Goal: Transaction & Acquisition: Purchase product/service

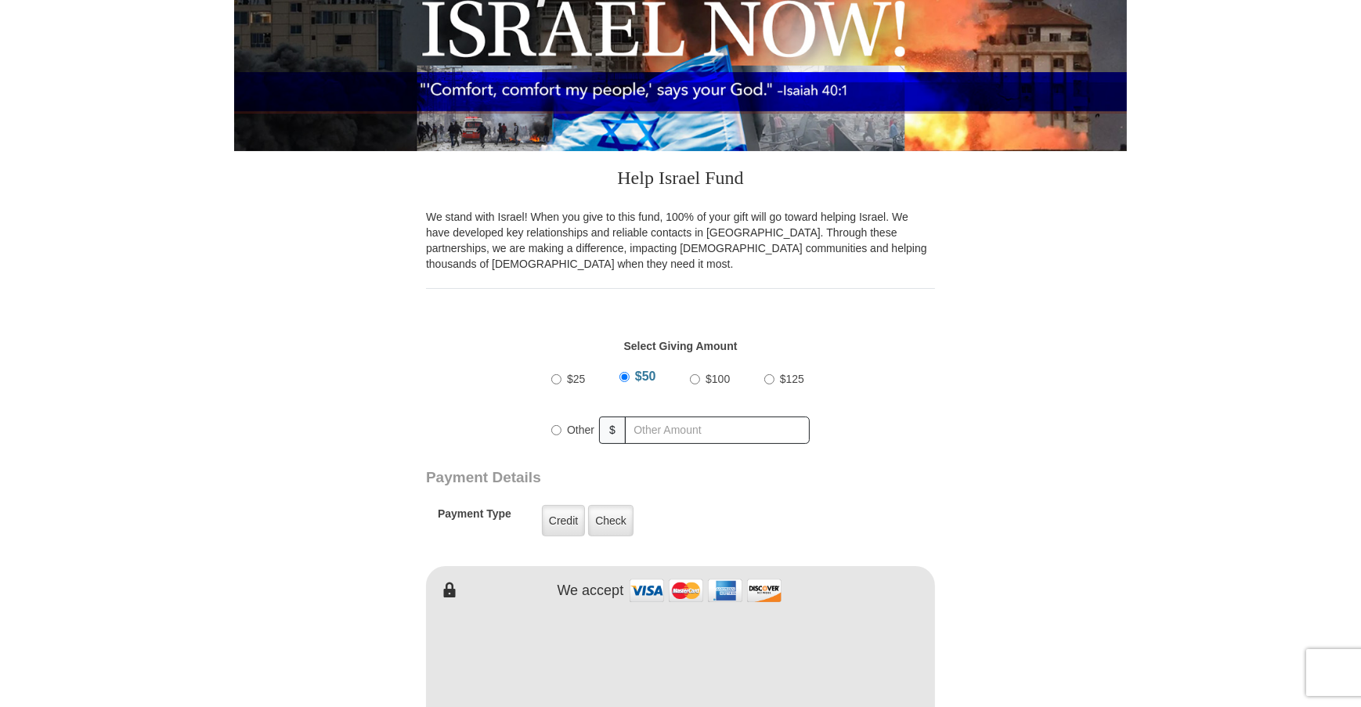
scroll to position [347, 0]
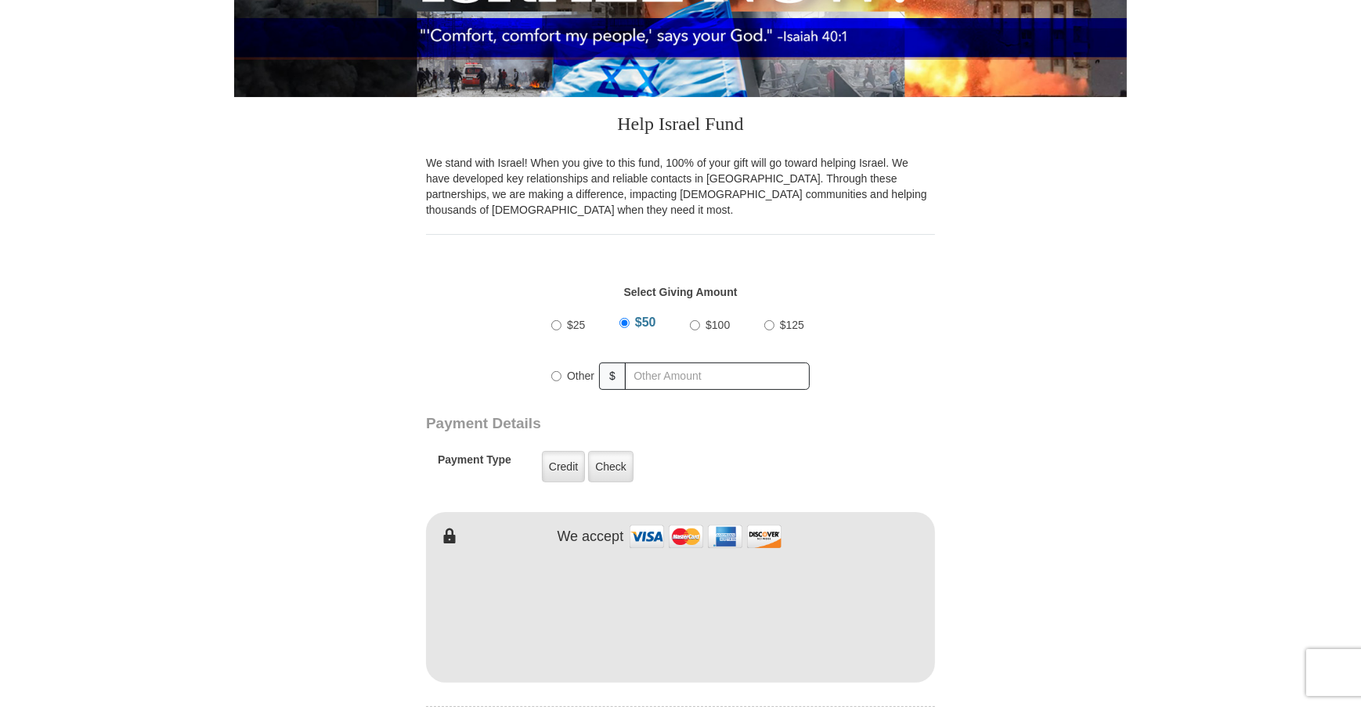
click at [559, 375] on input "Other" at bounding box center [556, 376] width 10 height 10
radio input "true"
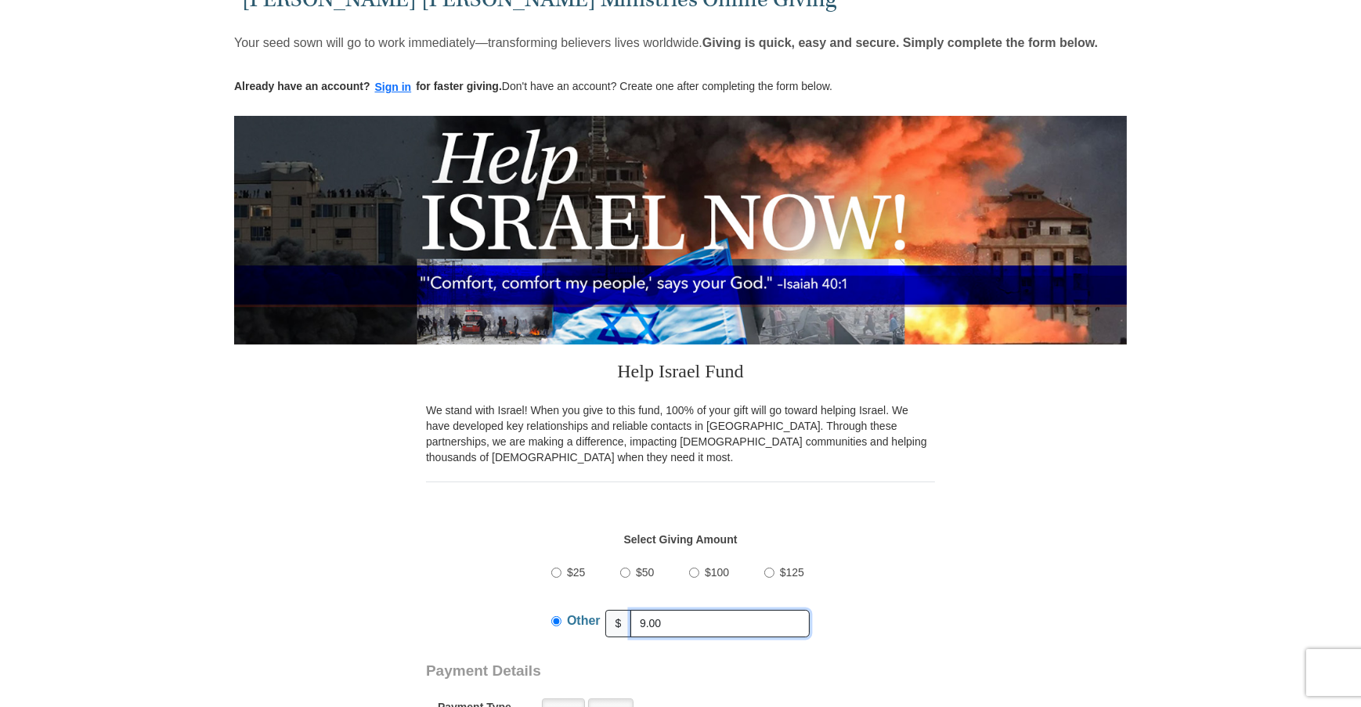
scroll to position [0, 0]
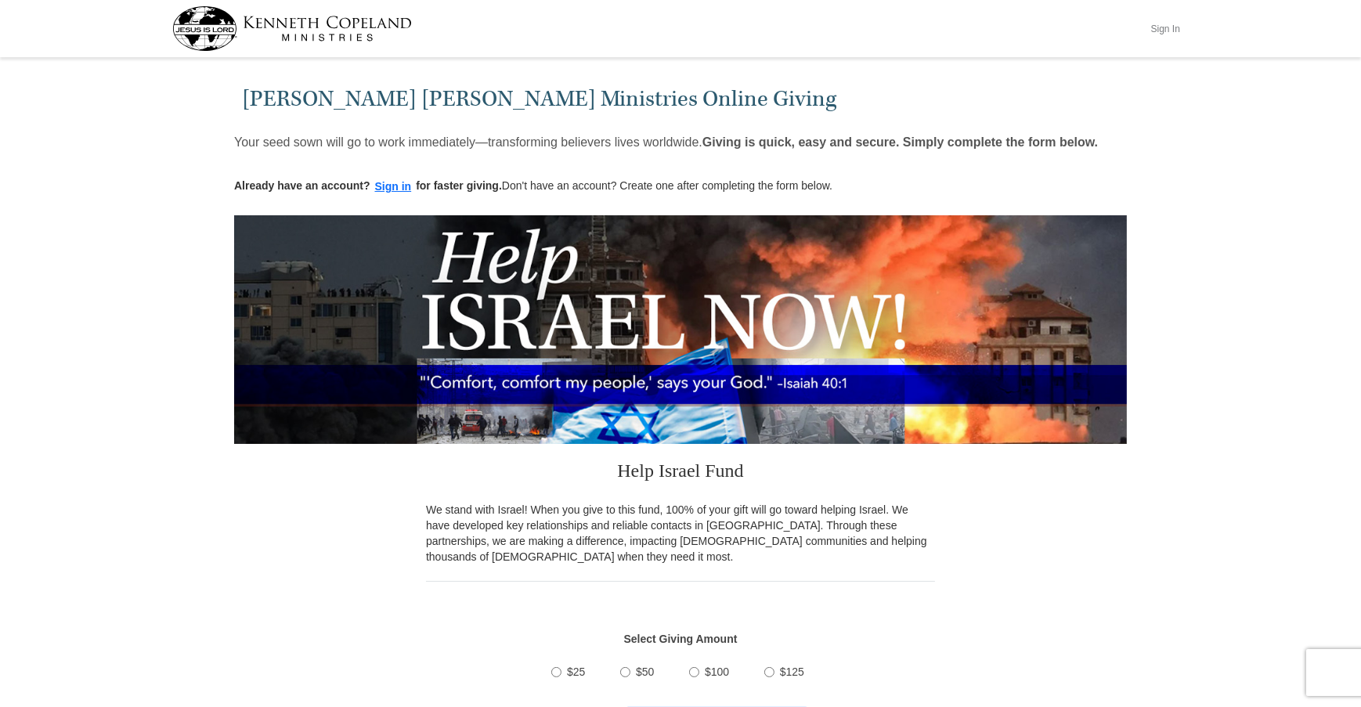
type input "9.00"
click at [1157, 29] on button "Sign In" at bounding box center [1164, 28] width 47 height 24
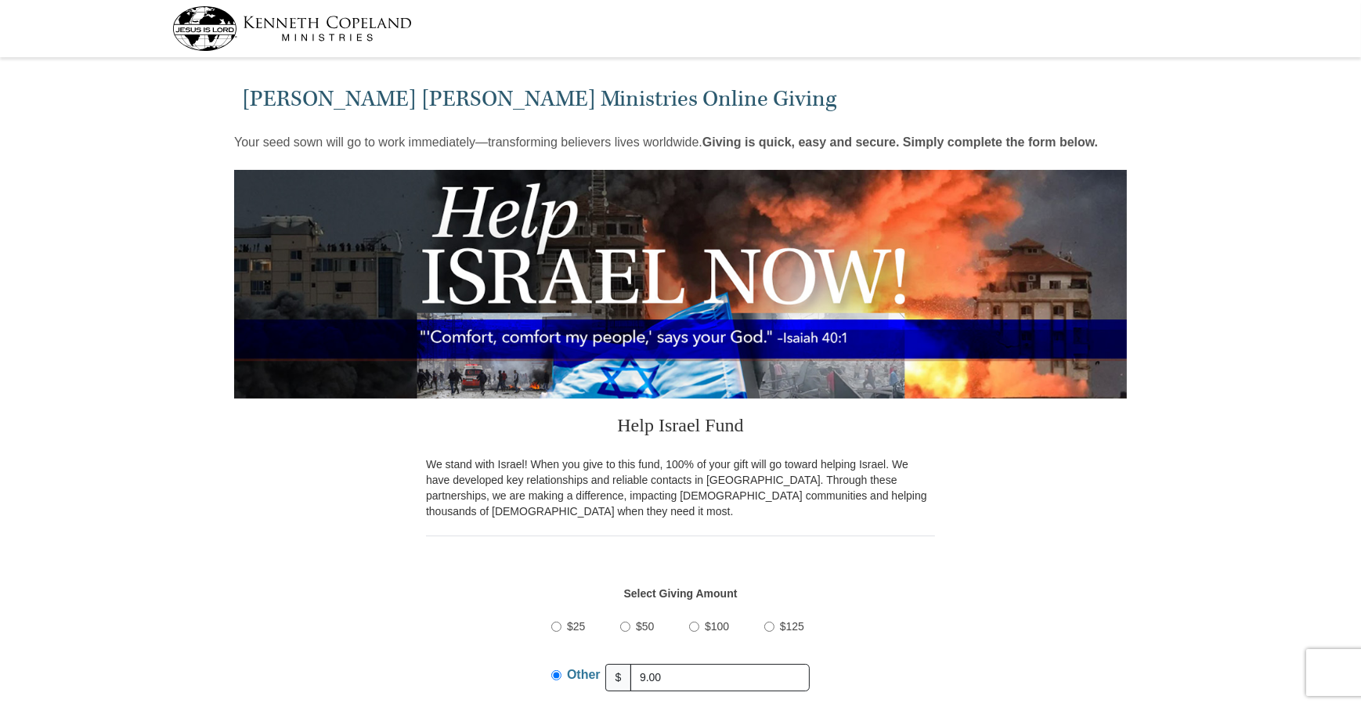
select select "MS"
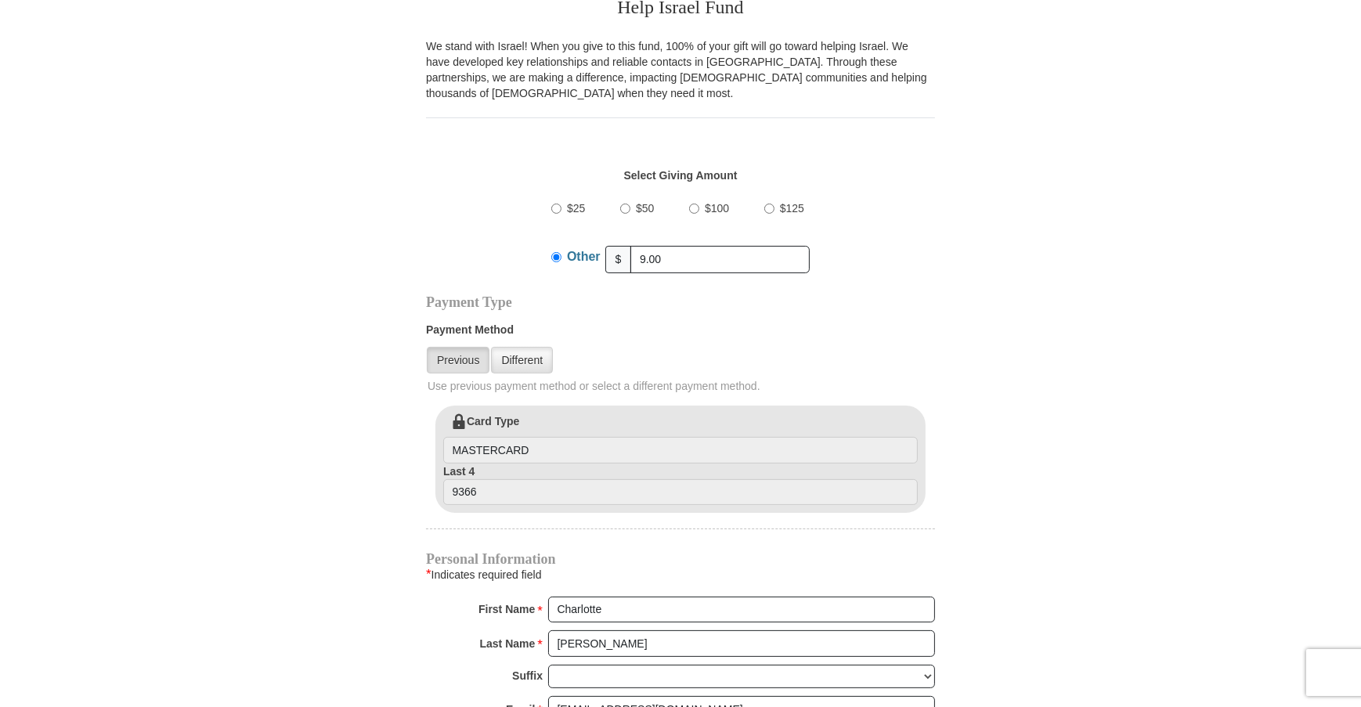
scroll to position [415, 0]
click at [501, 362] on link "Different" at bounding box center [522, 363] width 62 height 27
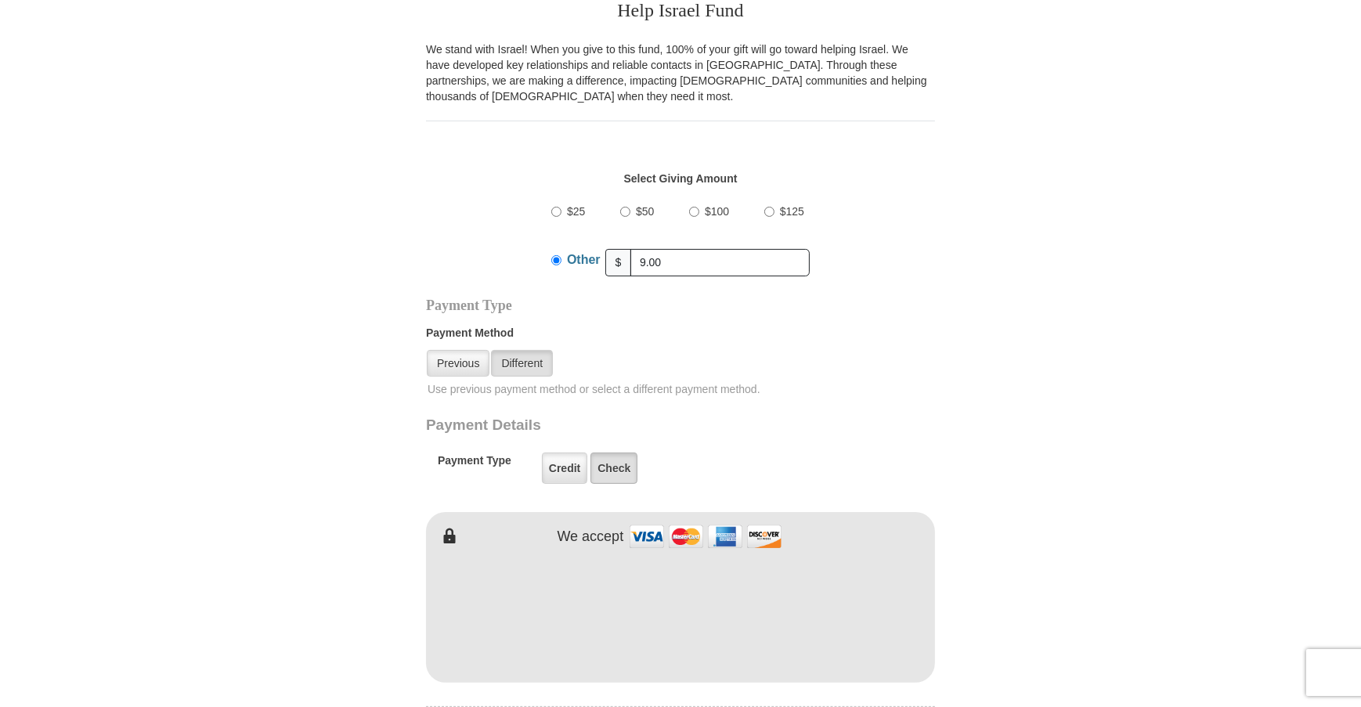
click at [611, 472] on label "Check" at bounding box center [613, 467] width 47 height 31
click at [0, 0] on input "Check" at bounding box center [0, 0] width 0 height 0
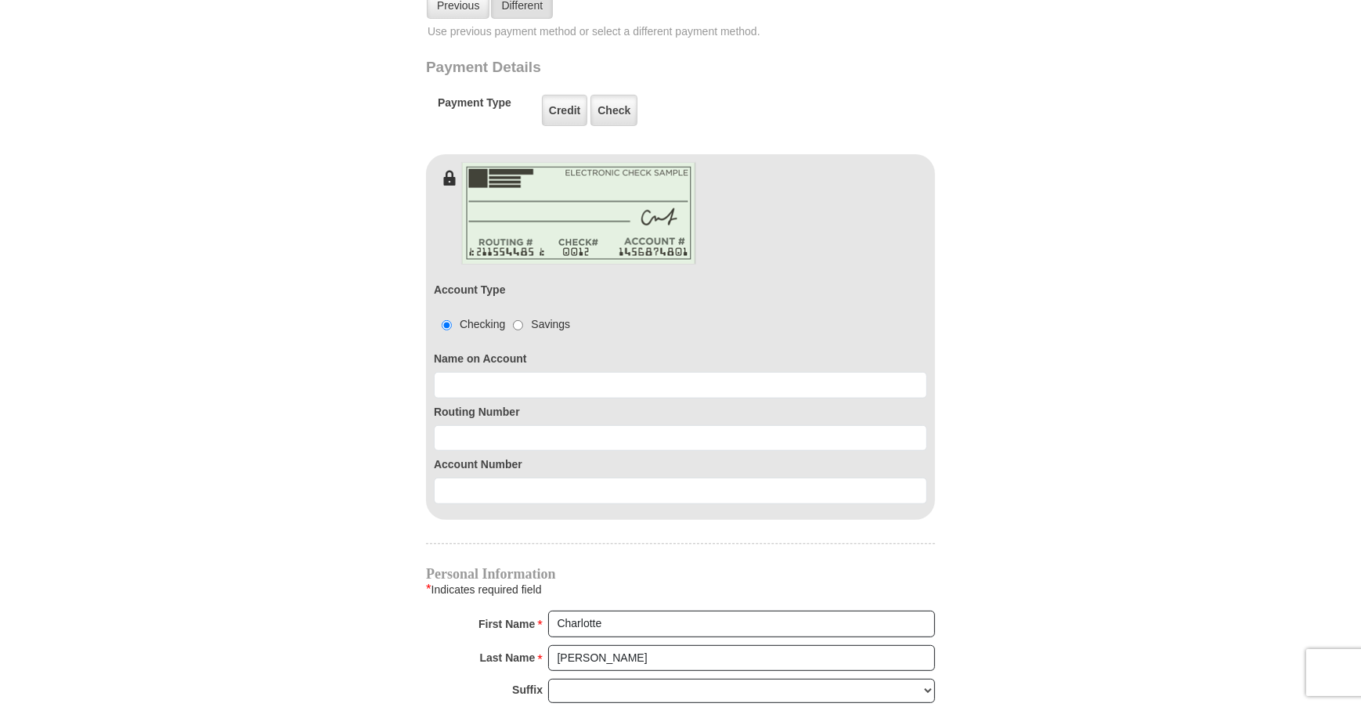
scroll to position [778, 0]
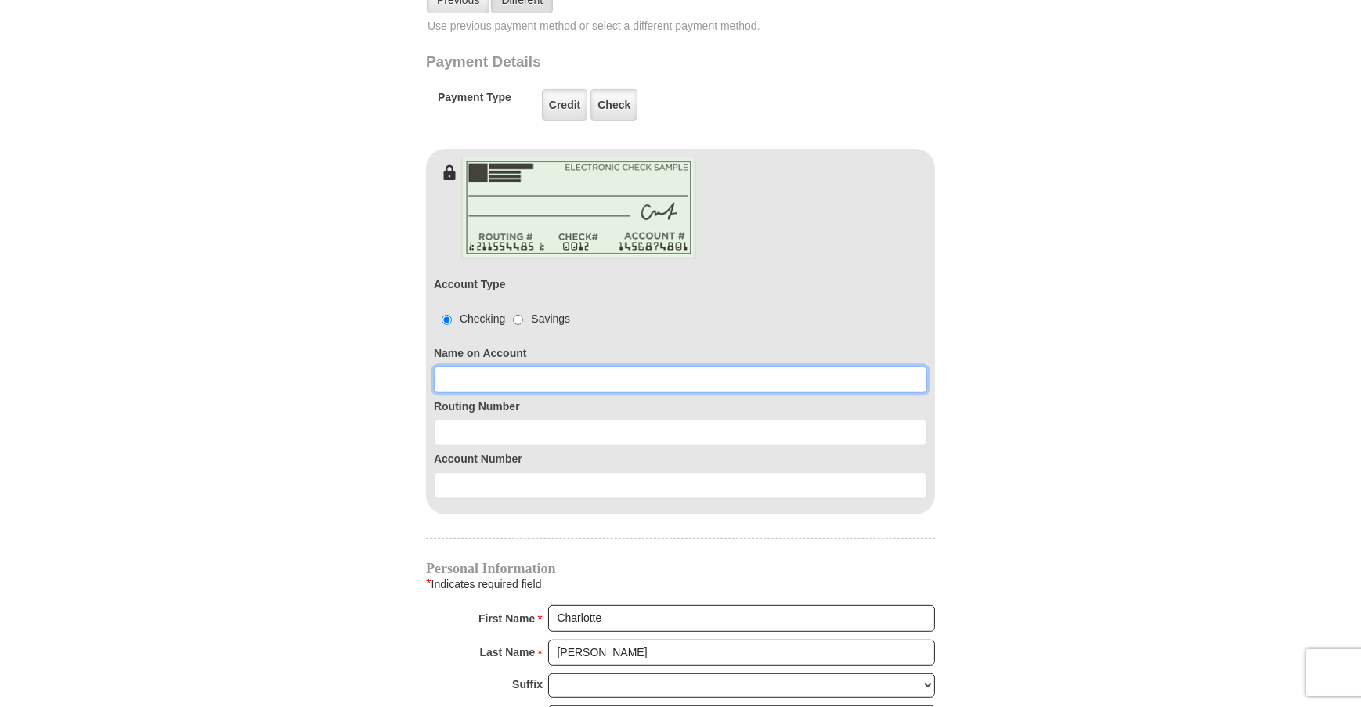
click at [514, 374] on input at bounding box center [680, 379] width 493 height 27
type input "Charlotte Yarbrouogh"
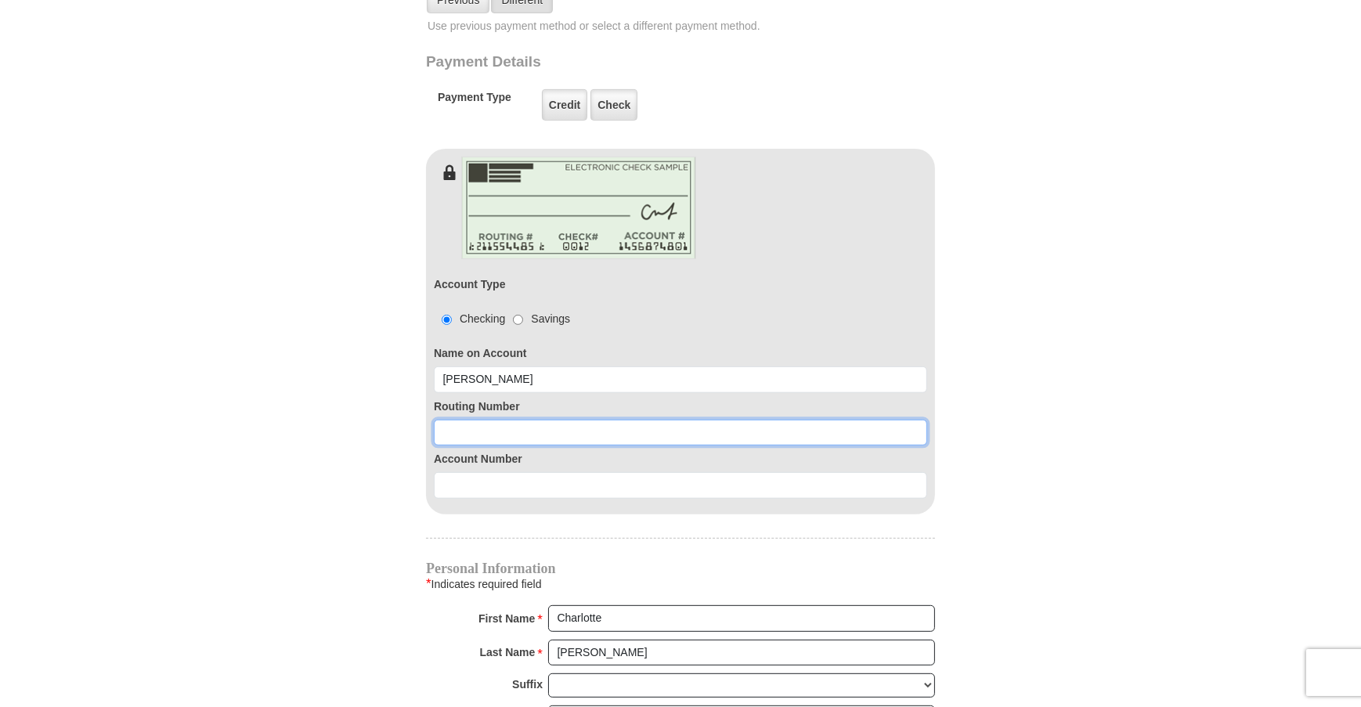
click at [442, 429] on input at bounding box center [680, 433] width 493 height 27
type input "325272063"
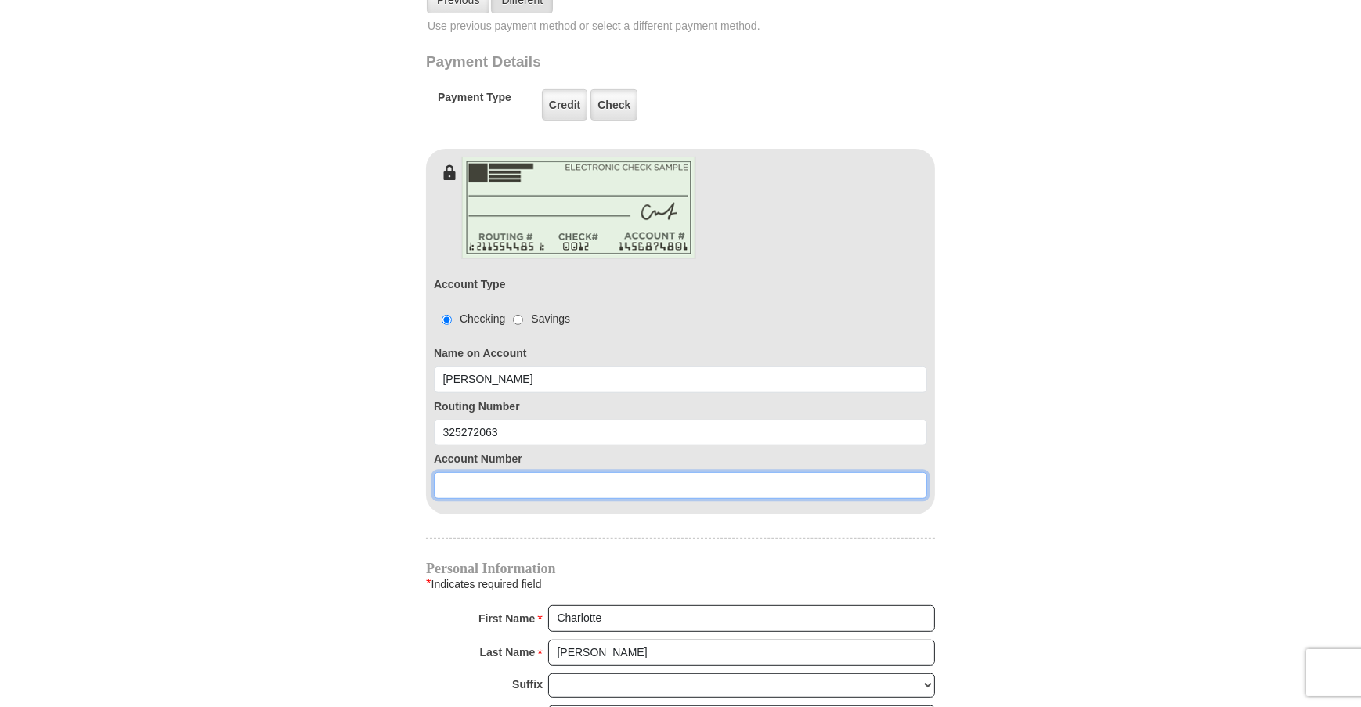
click at [439, 479] on input at bounding box center [680, 485] width 493 height 27
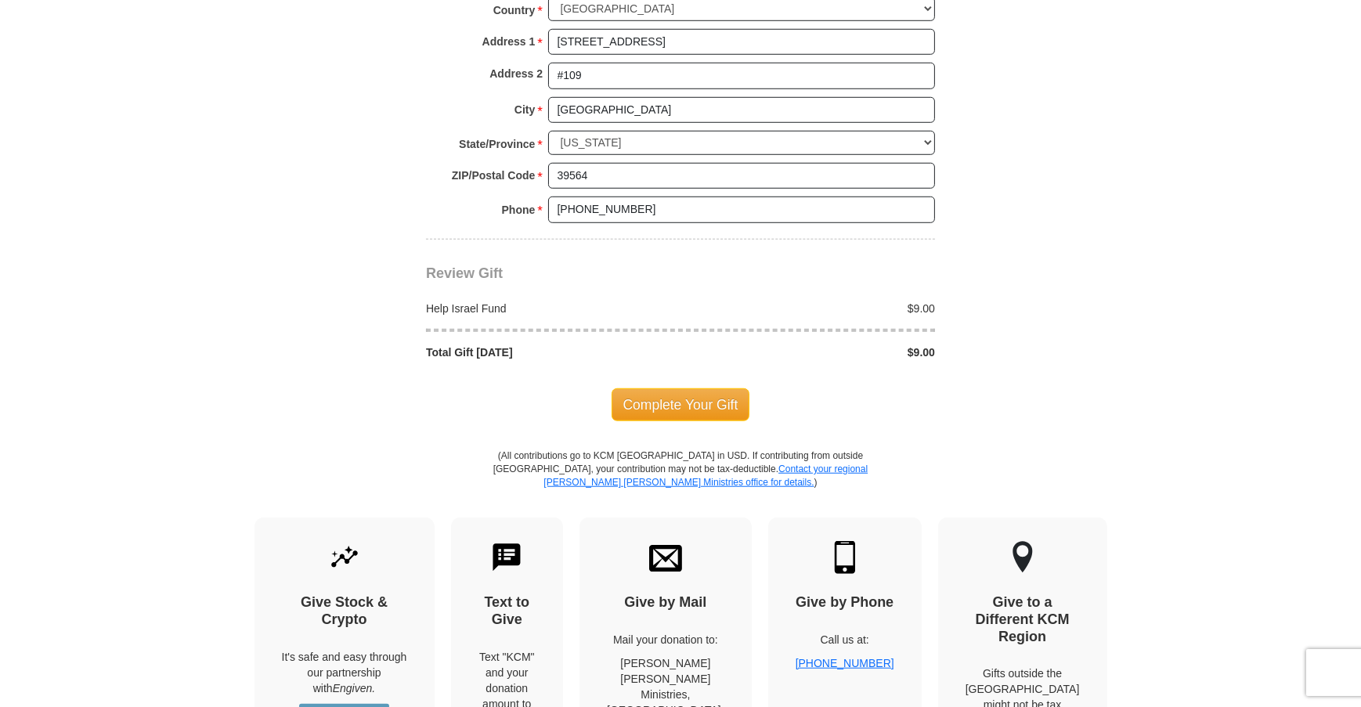
scroll to position [1523, 0]
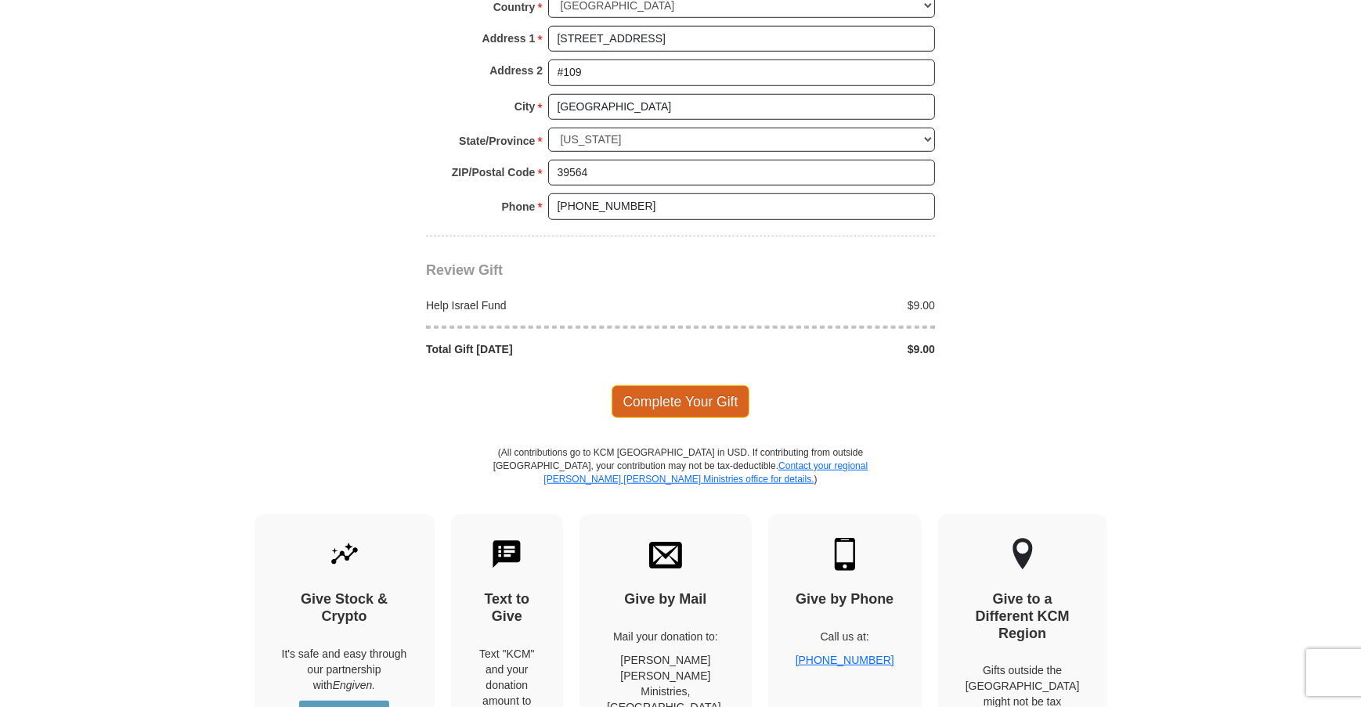
type input "524516"
click at [698, 386] on span "Complete Your Gift" at bounding box center [680, 401] width 139 height 33
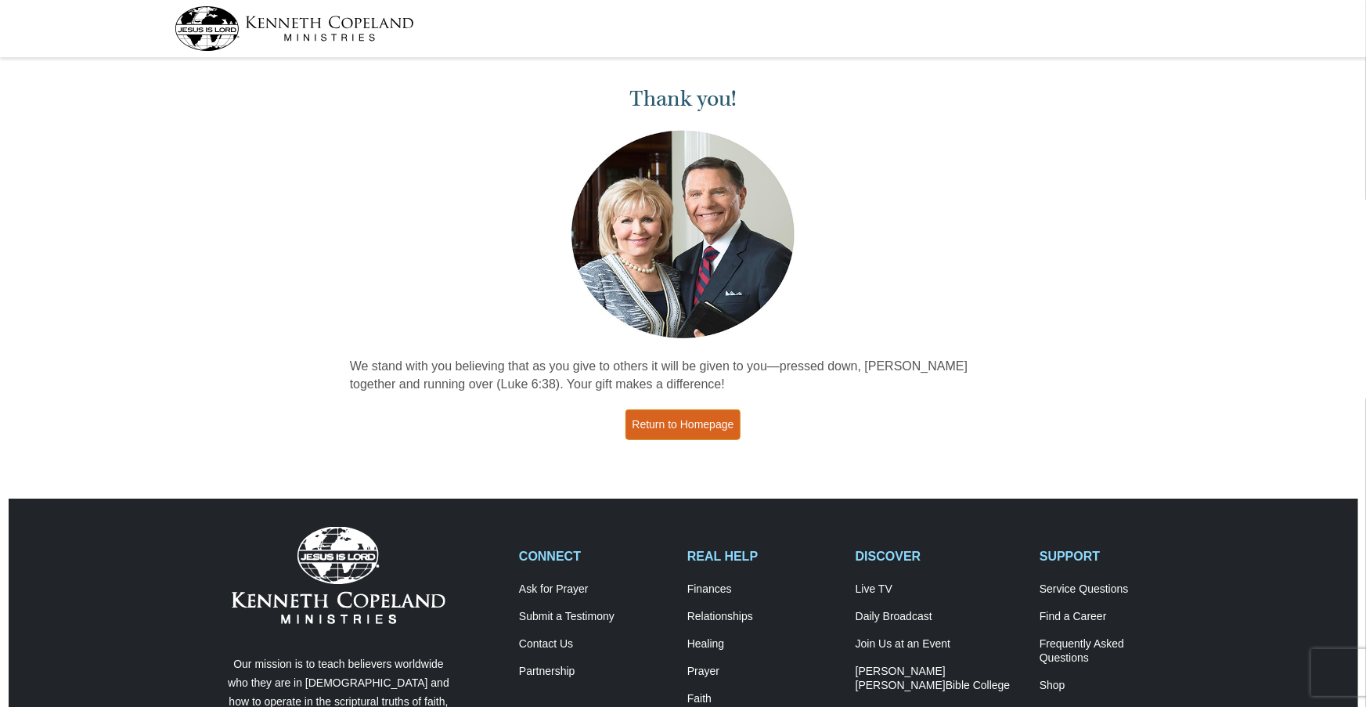
click at [658, 421] on link "Return to Homepage" at bounding box center [683, 424] width 116 height 31
